Goal: Task Accomplishment & Management: Manage account settings

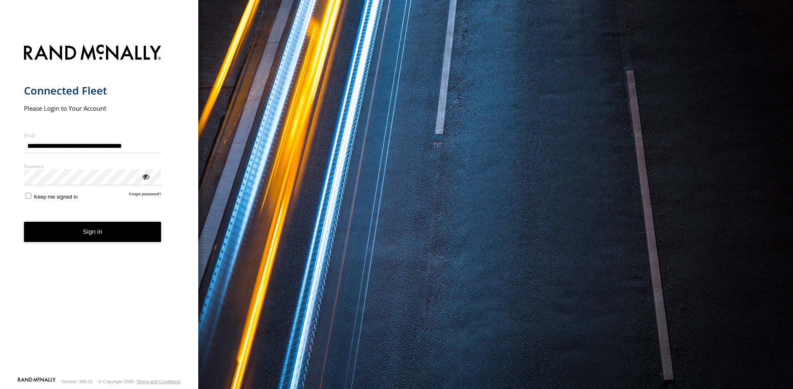
type input "**********"
click at [100, 239] on button "Sign in" at bounding box center [93, 232] width 138 height 20
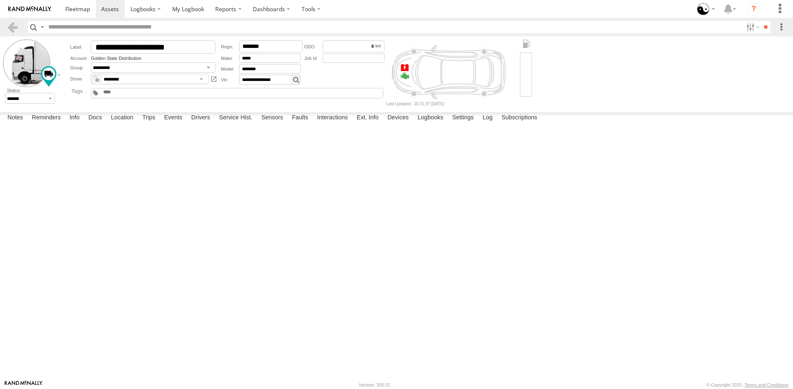
click at [0, 0] on link "4675545666" at bounding box center [0, 0] width 0 height 0
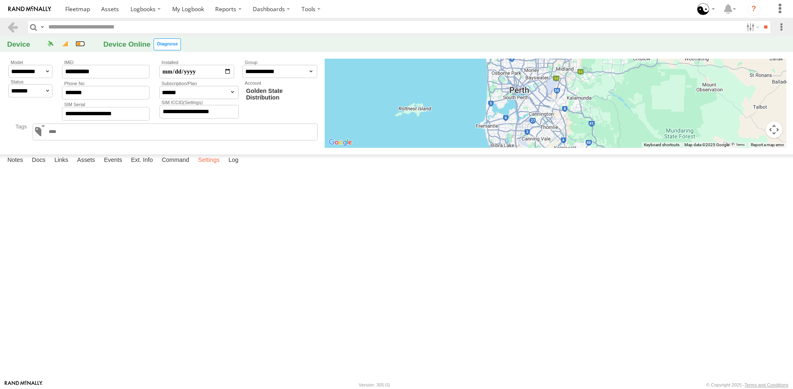
click at [209, 166] on label "Settings" at bounding box center [209, 160] width 30 height 12
select select "**********"
click at [149, 166] on label "Ext. Info" at bounding box center [142, 160] width 30 height 12
click at [214, 166] on label "Settings" at bounding box center [209, 160] width 30 height 12
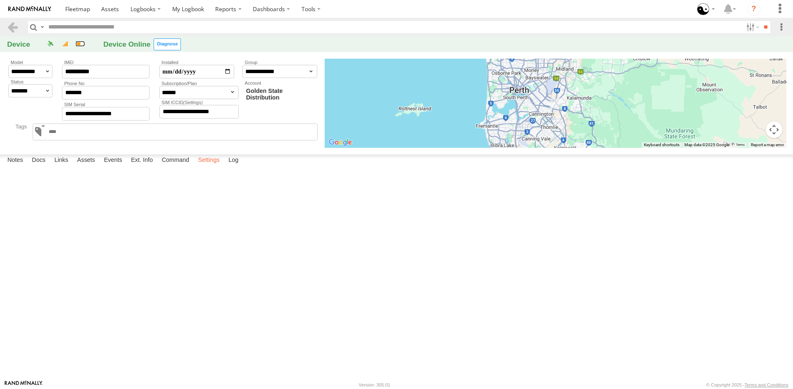
click at [212, 166] on label "Settings" at bounding box center [209, 160] width 30 height 12
select select "**********"
click at [0, 0] on form "**********" at bounding box center [0, 0] width 0 height 0
click at [213, 166] on label "Settings" at bounding box center [209, 160] width 30 height 12
select select "**********"
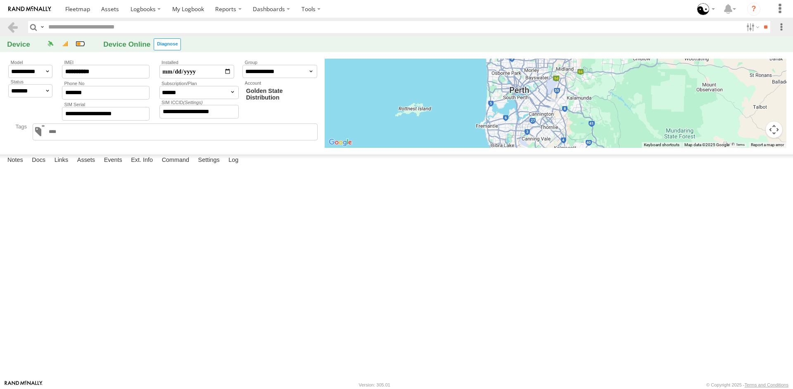
click option "********" at bounding box center [0, 0] width 0 height 0
click at [0, 0] on div "Setting Name Value Last Updated" at bounding box center [0, 0] width 0 height 0
click at [136, 166] on label "Ext. Info" at bounding box center [142, 160] width 30 height 12
click at [0, 0] on span at bounding box center [0, 0] width 0 height 0
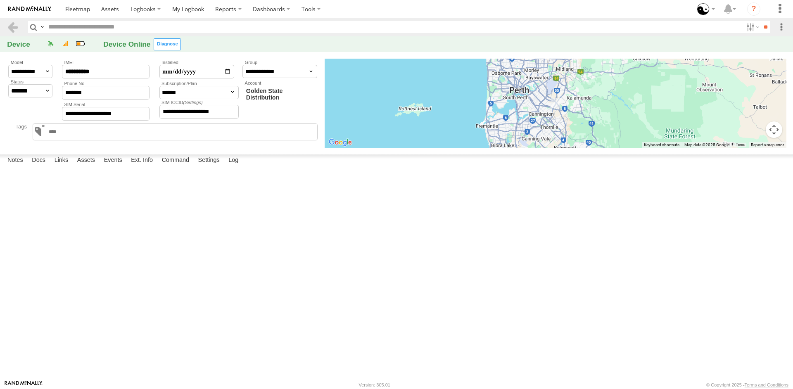
scroll to position [0, 0]
click at [0, 0] on span at bounding box center [0, 0] width 0 height 0
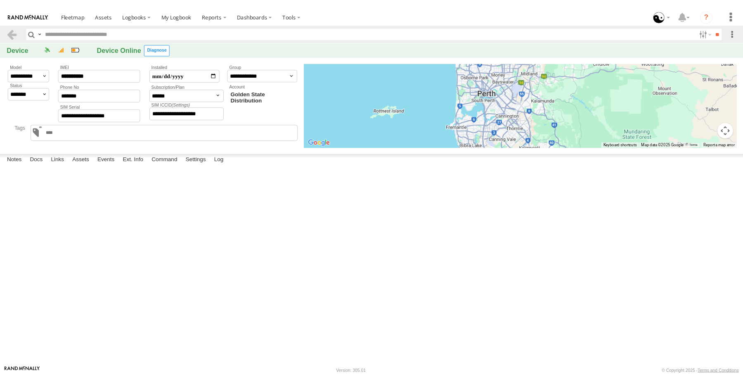
scroll to position [140, 0]
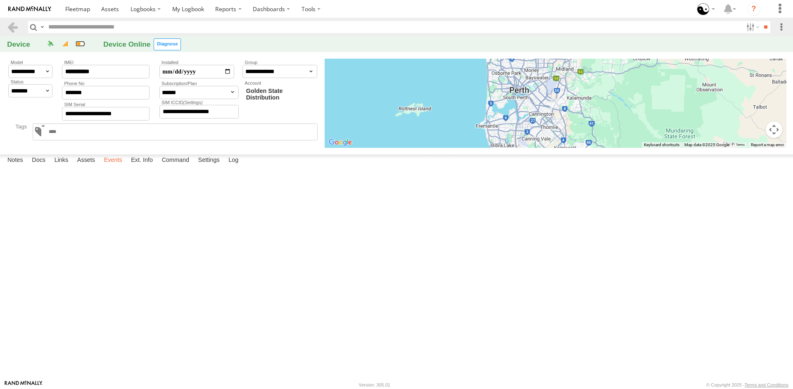
click at [105, 166] on label "Events" at bounding box center [113, 160] width 26 height 12
click at [59, 166] on label "Links" at bounding box center [61, 160] width 22 height 12
select select "****"
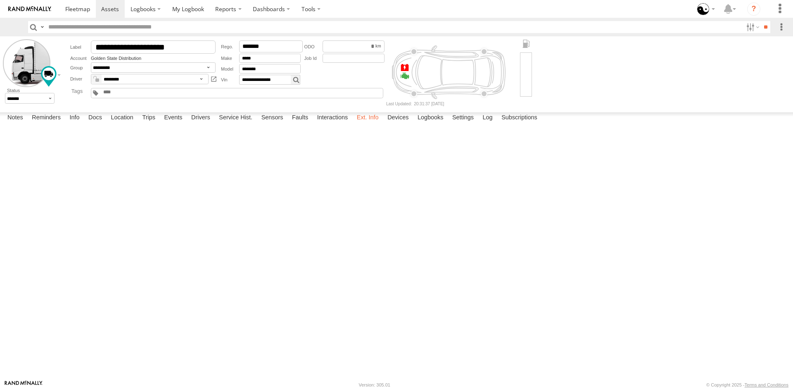
click at [368, 124] on label "Ext. Info" at bounding box center [368, 118] width 30 height 12
click at [471, 124] on label "Settings" at bounding box center [463, 118] width 30 height 12
click at [370, 124] on label "Ext. Info" at bounding box center [368, 118] width 30 height 12
click at [173, 124] on label "Events" at bounding box center [173, 118] width 26 height 12
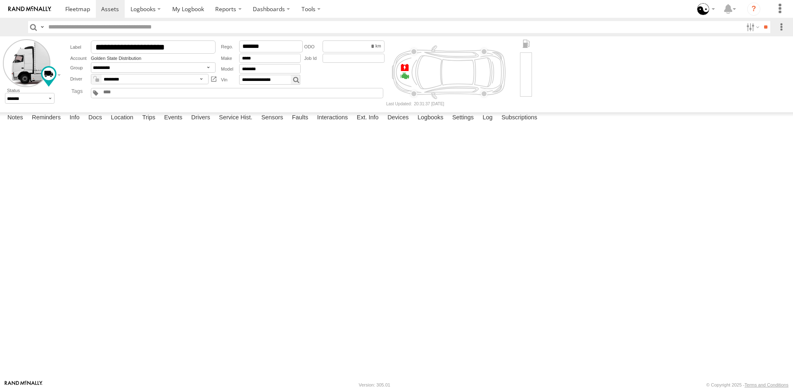
click at [0, 0] on label at bounding box center [0, 0] width 0 height 0
click at [0, 0] on label "Close" at bounding box center [0, 0] width 0 height 0
click at [0, 0] on label "Exit Sleep" at bounding box center [0, 0] width 0 height 0
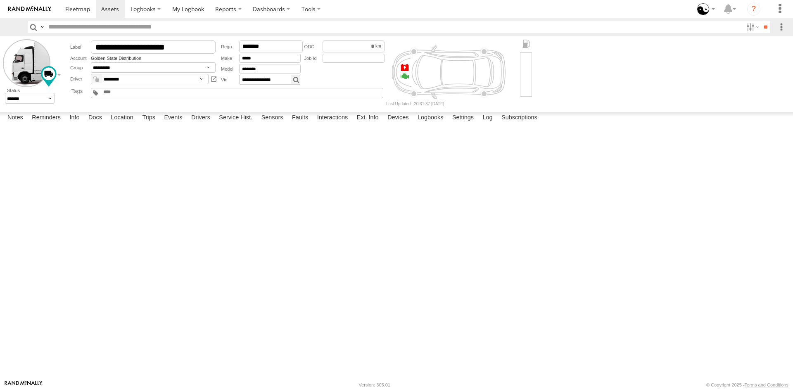
click at [0, 0] on label "Close" at bounding box center [0, 0] width 0 height 0
click at [0, 0] on label at bounding box center [0, 0] width 0 height 0
click at [0, 0] on label "Close" at bounding box center [0, 0] width 0 height 0
click at [0, 0] on span at bounding box center [0, 0] width 0 height 0
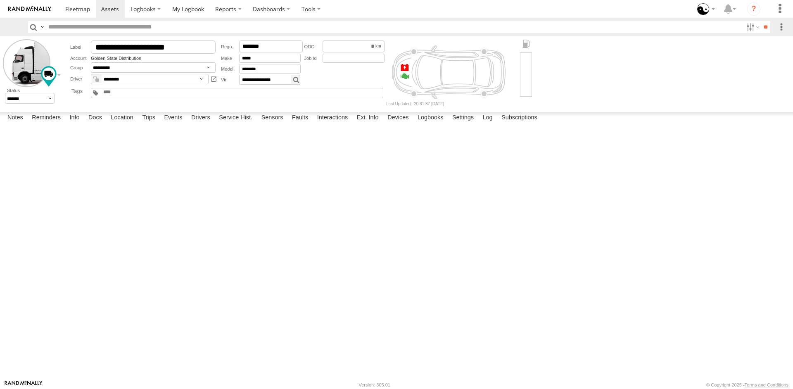
click at [0, 0] on span at bounding box center [0, 0] width 0 height 0
click at [0, 0] on label at bounding box center [0, 0] width 0 height 0
click at [0, 0] on label "Close" at bounding box center [0, 0] width 0 height 0
click at [371, 124] on label "Ext. Info" at bounding box center [368, 118] width 30 height 12
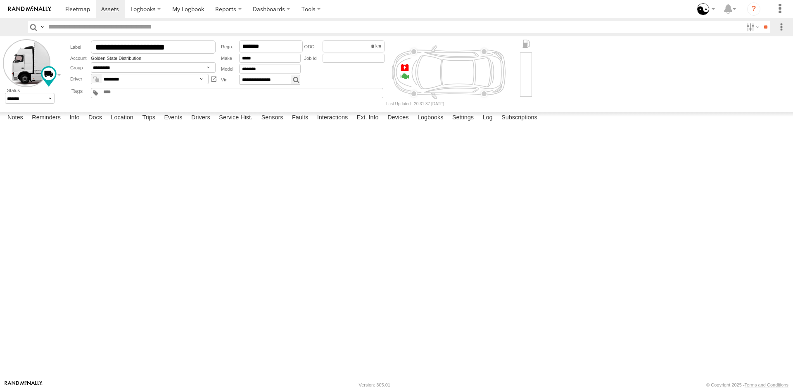
scroll to position [42, 0]
click at [166, 124] on label "Events" at bounding box center [173, 118] width 26 height 12
click at [366, 124] on label "Ext. Info" at bounding box center [368, 118] width 30 height 12
click at [168, 124] on label "Events" at bounding box center [173, 118] width 26 height 12
click at [0, 0] on span at bounding box center [0, 0] width 0 height 0
